Goal: Task Accomplishment & Management: Use online tool/utility

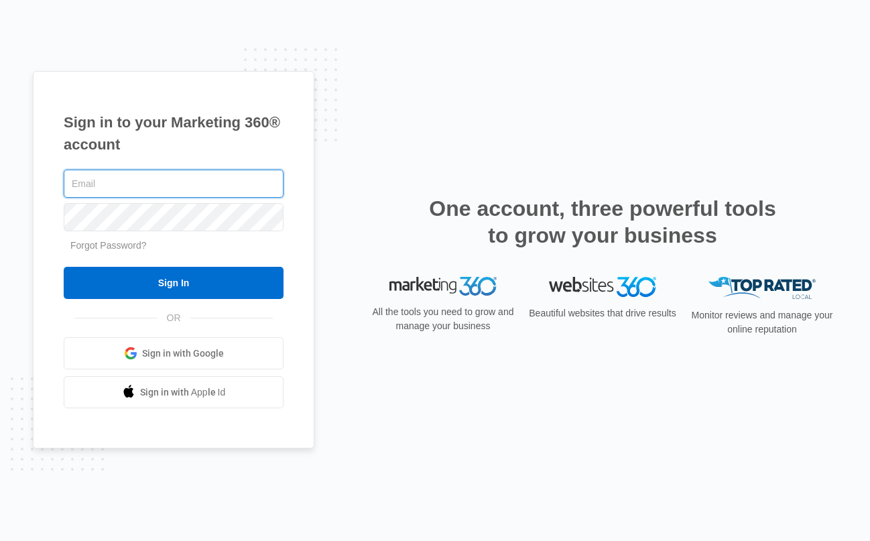
click at [121, 179] on input "text" at bounding box center [174, 184] width 220 height 28
click at [165, 179] on input "text" at bounding box center [174, 184] width 220 height 28
paste input "[EMAIL_ADDRESS][DOMAIN_NAME]"
type input "[EMAIL_ADDRESS][DOMAIN_NAME]"
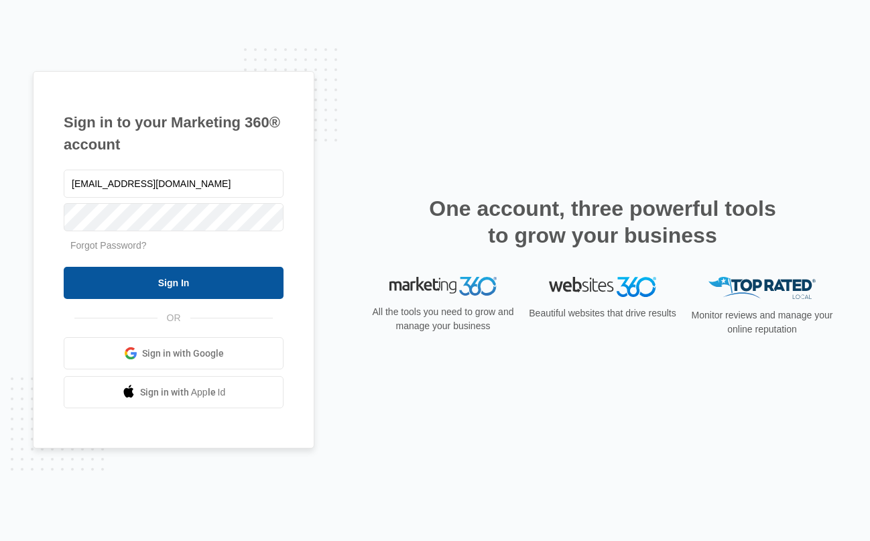
click at [133, 278] on input "Sign In" at bounding box center [174, 283] width 220 height 32
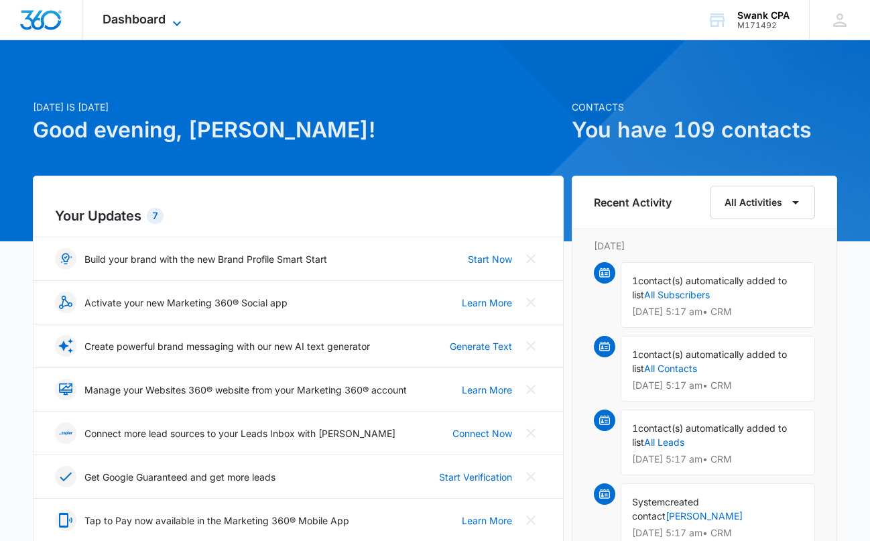
click at [176, 13] on div "Dashboard Apps Reputation Websites Forms CRM Email Social Payments POS Content …" at bounding box center [143, 20] width 123 height 40
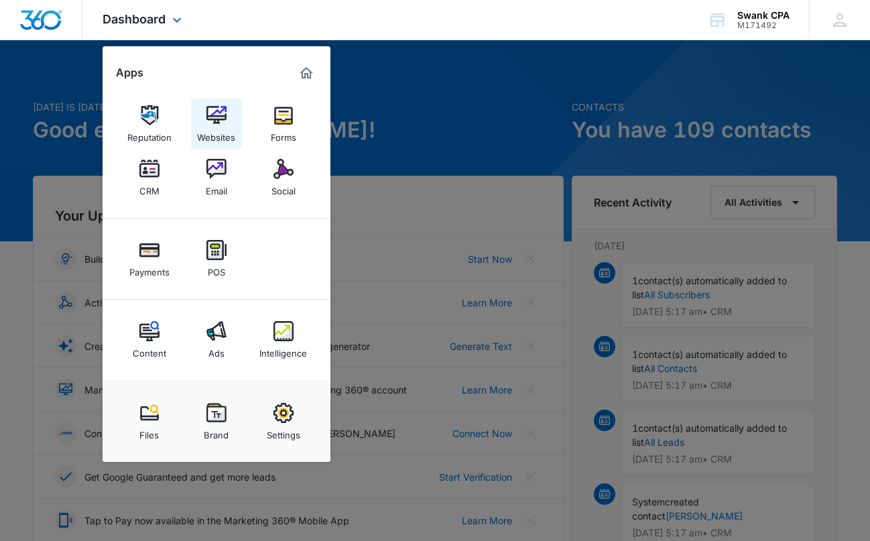
click at [217, 112] on img at bounding box center [216, 115] width 20 height 20
